Goal: Information Seeking & Learning: Learn about a topic

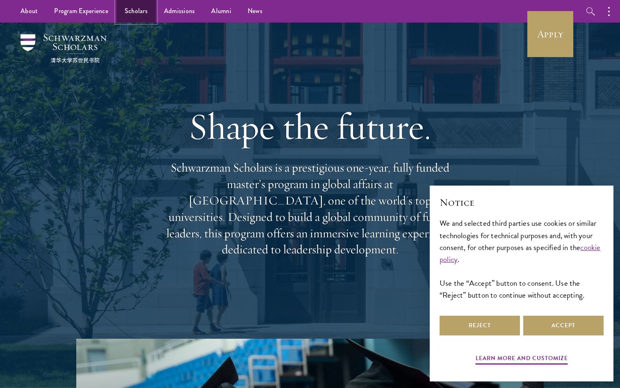
click at [130, 7] on link "Scholars" at bounding box center [136, 11] width 39 height 23
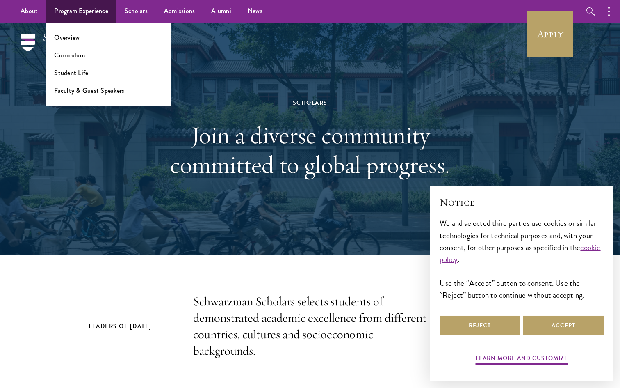
click at [74, 28] on ul "Overview Curriculum Student Life Faculty & Guest Speakers" at bounding box center [108, 64] width 125 height 83
click at [72, 33] on link "Overview" at bounding box center [66, 37] width 25 height 9
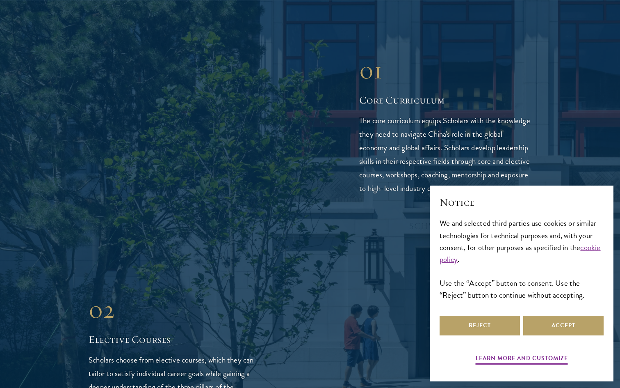
scroll to position [1261, 0]
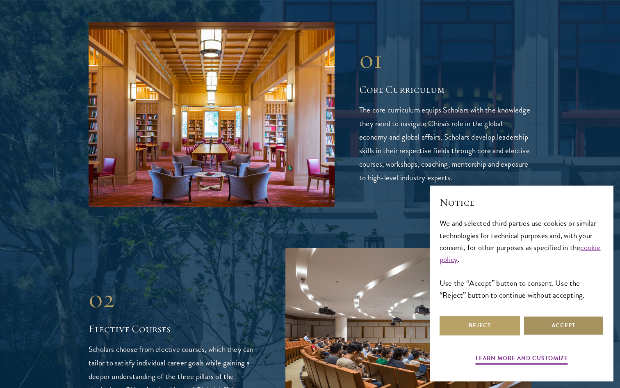
click at [544, 330] on button "Accept" at bounding box center [564, 326] width 80 height 20
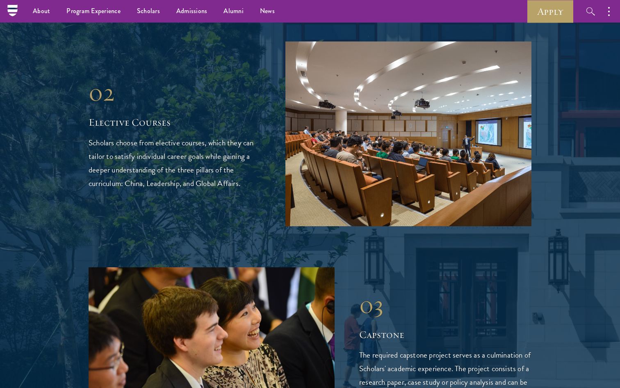
scroll to position [1460, 0]
